Goal: Find specific page/section: Find specific page/section

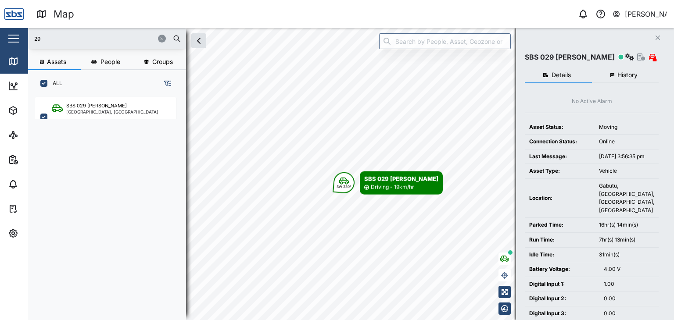
scroll to position [212, 137]
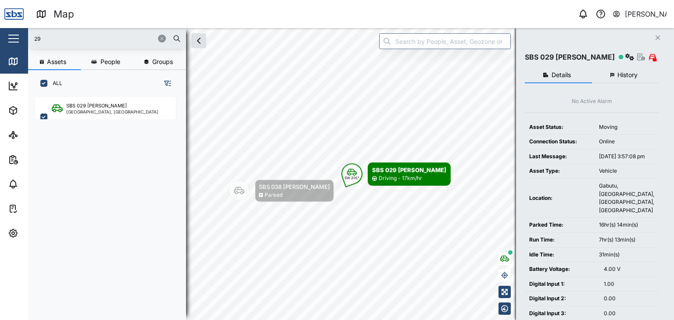
drag, startPoint x: 49, startPoint y: 37, endPoint x: 12, endPoint y: 40, distance: 37.0
click at [12, 40] on div "Map 0 [PERSON_NAME] Close Map Dashboard Assets ATS Camera Generator Personnel T…" at bounding box center [337, 160] width 674 height 320
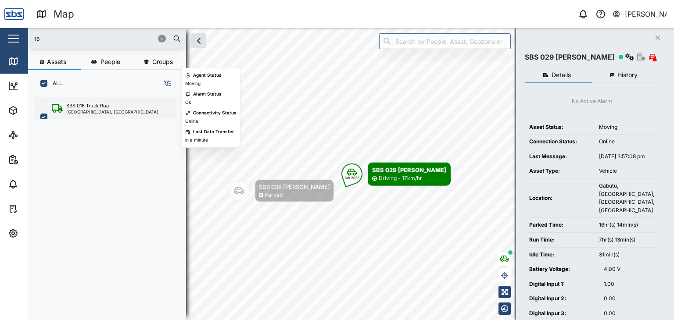
click at [119, 107] on div "SBS 016 Truck Roa" at bounding box center [112, 105] width 92 height 7
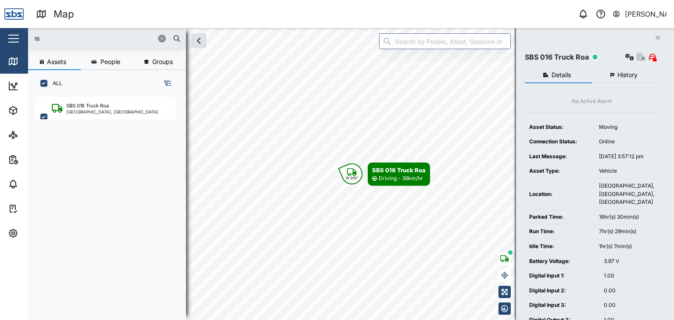
drag, startPoint x: 57, startPoint y: 37, endPoint x: 26, endPoint y: 37, distance: 30.3
click at [26, 37] on div "Map 0 [PERSON_NAME] Close Map Dashboard Assets ATS Camera Generator Personnel T…" at bounding box center [337, 160] width 674 height 320
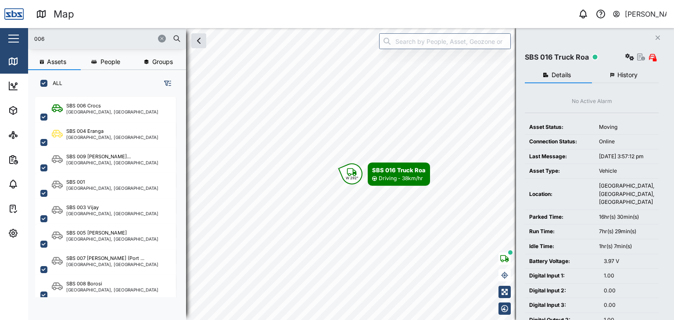
type input "006"
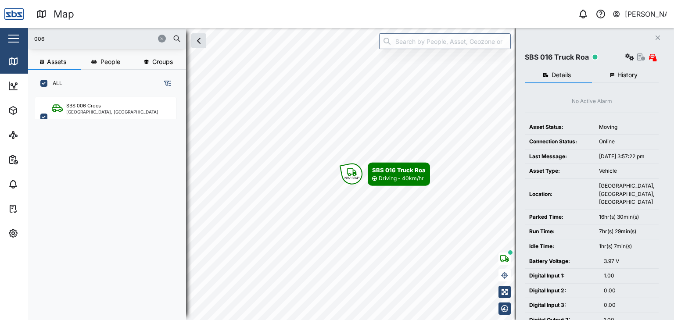
click at [96, 123] on div "SBS 006 Crocs [GEOGRAPHIC_DATA], [GEOGRAPHIC_DATA]" at bounding box center [110, 203] width 150 height 219
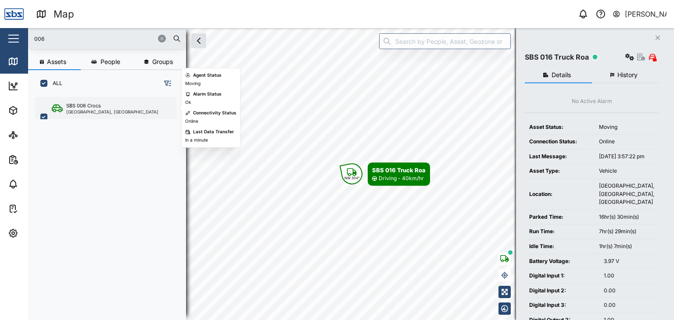
click at [103, 114] on div "SBS 006 Crocs [GEOGRAPHIC_DATA], [GEOGRAPHIC_DATA]" at bounding box center [105, 117] width 141 height 40
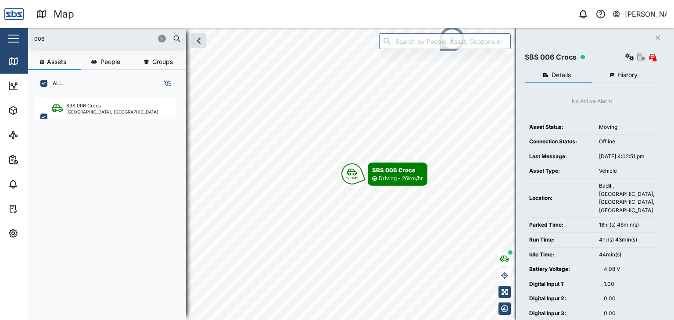
click at [628, 79] on button "History" at bounding box center [625, 76] width 67 height 16
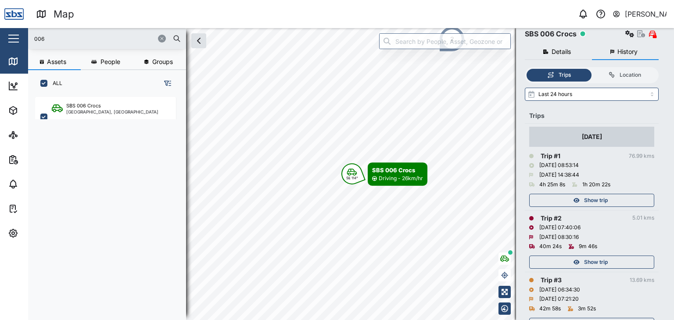
scroll to position [44, 0]
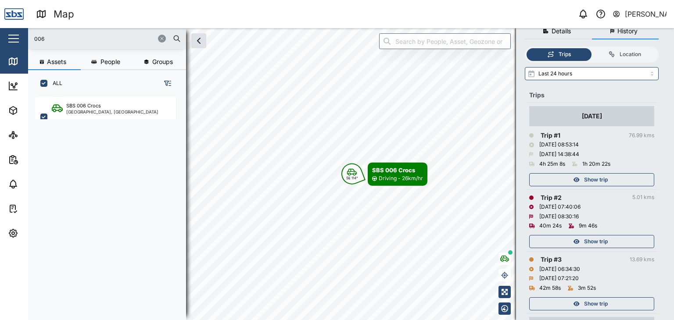
click at [604, 180] on span "Show trip" at bounding box center [596, 180] width 24 height 12
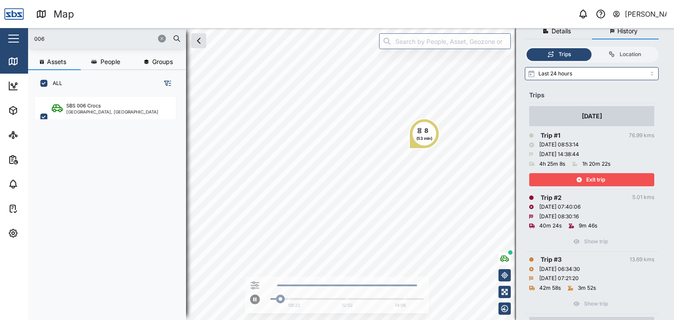
click at [595, 177] on span "Exit trip" at bounding box center [595, 180] width 19 height 12
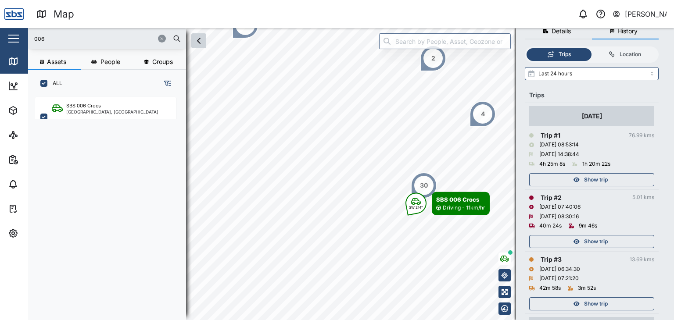
click at [198, 41] on icon "button" at bounding box center [198, 41] width 11 height 11
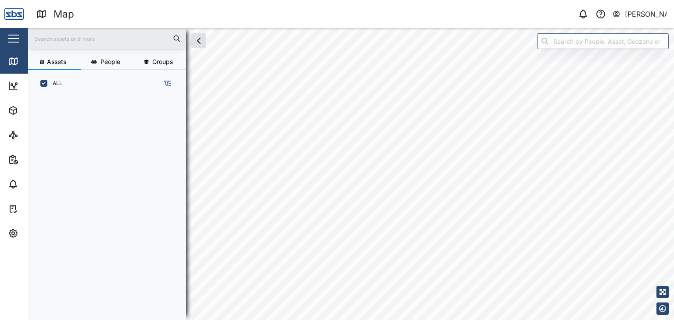
scroll to position [212, 137]
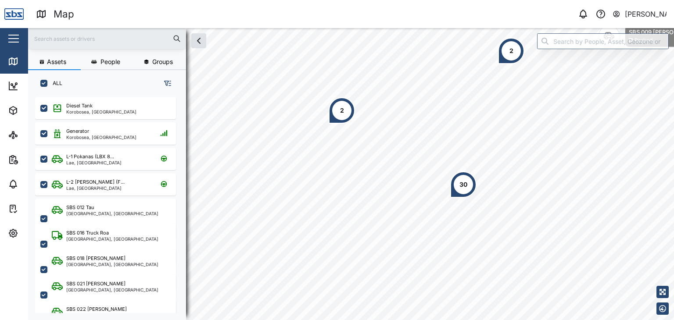
click at [79, 39] on input "text" at bounding box center [106, 38] width 147 height 13
type input "30"
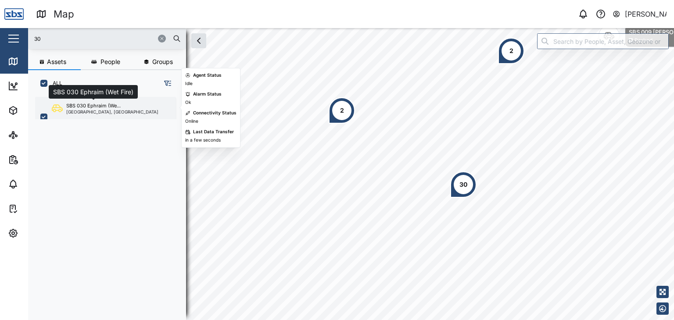
click at [105, 107] on div "SBS 030 Ephraim (We..." at bounding box center [93, 105] width 54 height 7
